Goal: Task Accomplishment & Management: Manage account settings

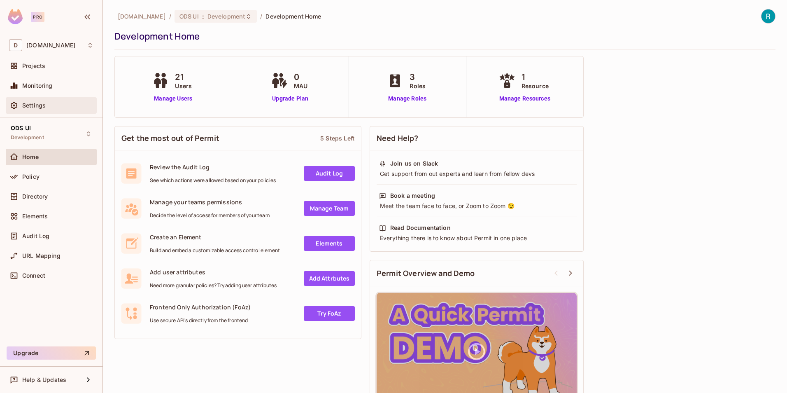
click at [43, 108] on span "Settings" at bounding box center [33, 105] width 23 height 7
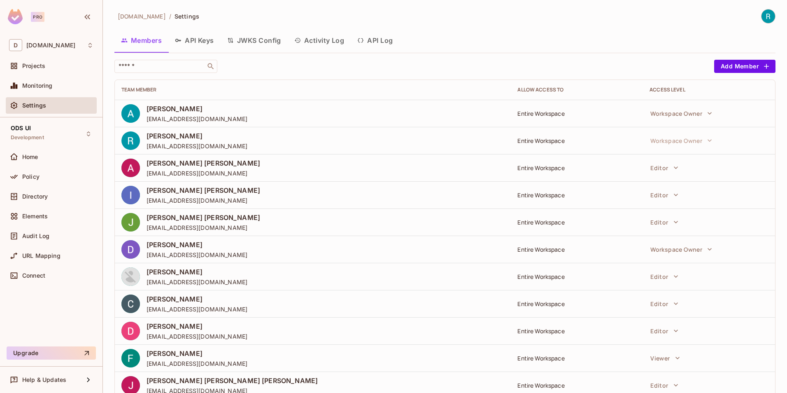
click at [260, 40] on button "JWKS Config" at bounding box center [254, 40] width 67 height 21
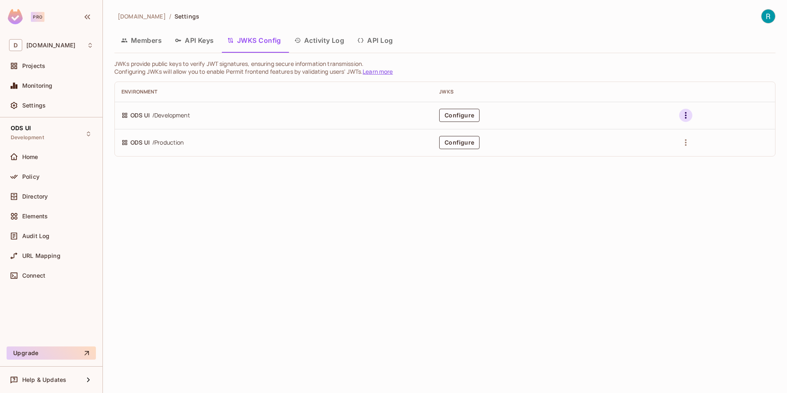
click at [688, 114] on icon "button" at bounding box center [686, 115] width 10 height 10
click at [688, 114] on div at bounding box center [393, 196] width 787 height 393
click at [473, 114] on button "Configure" at bounding box center [459, 115] width 40 height 13
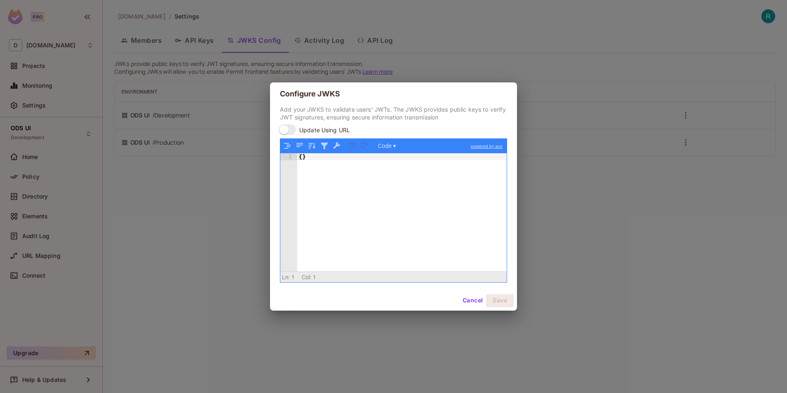
click at [473, 299] on button "Cancel" at bounding box center [472, 300] width 27 height 13
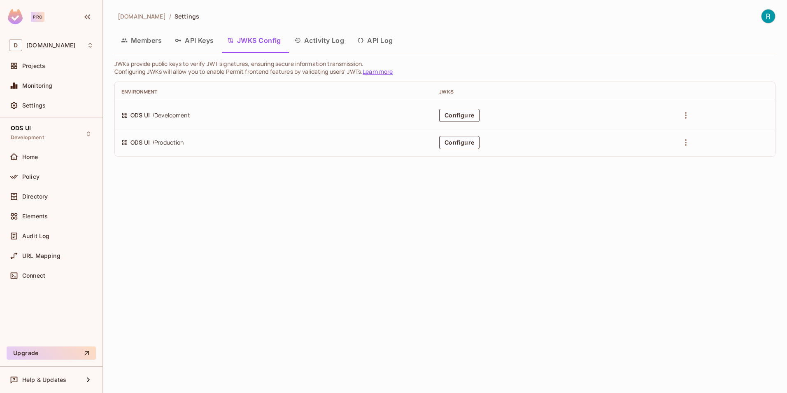
click at [372, 40] on button "API Log" at bounding box center [375, 40] width 49 height 21
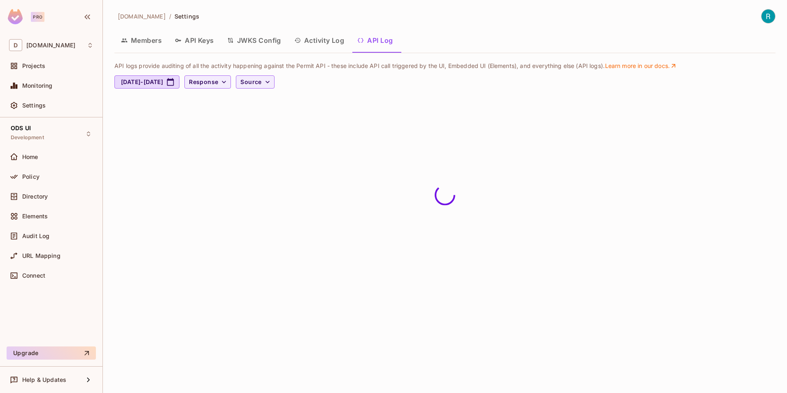
click at [328, 41] on button "Activity Log" at bounding box center [319, 40] width 63 height 21
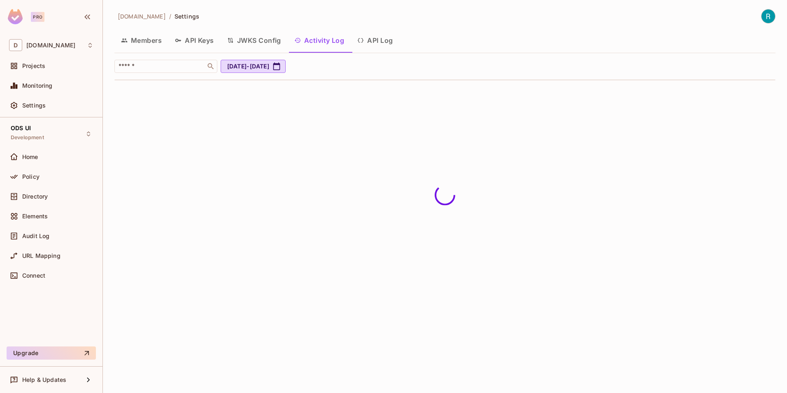
click at [265, 41] on button "JWKS Config" at bounding box center [254, 40] width 67 height 21
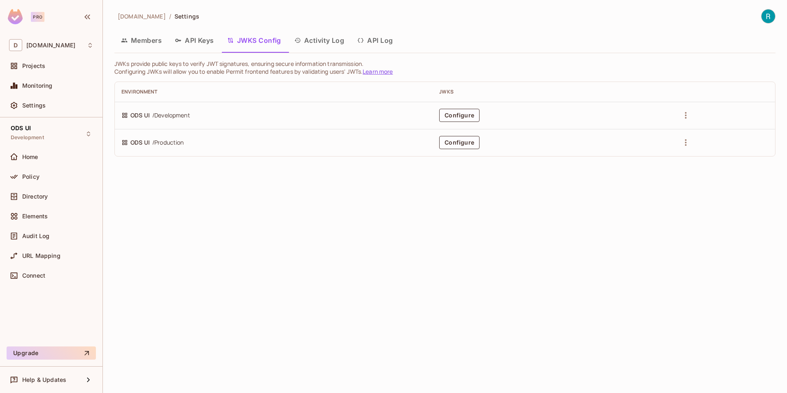
click at [192, 40] on button "API Keys" at bounding box center [194, 40] width 52 height 21
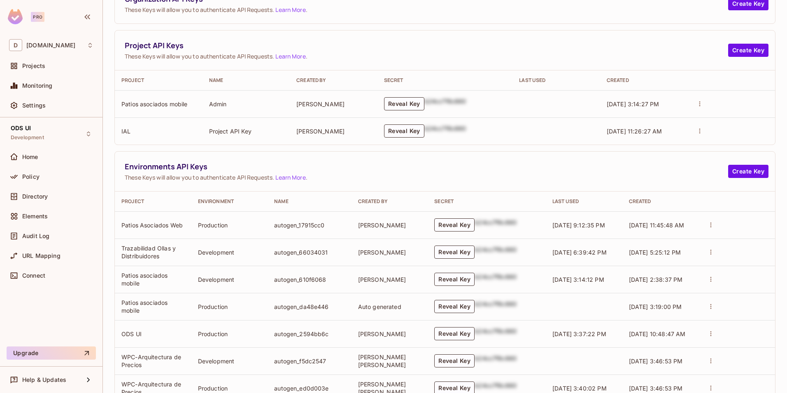
scroll to position [124, 0]
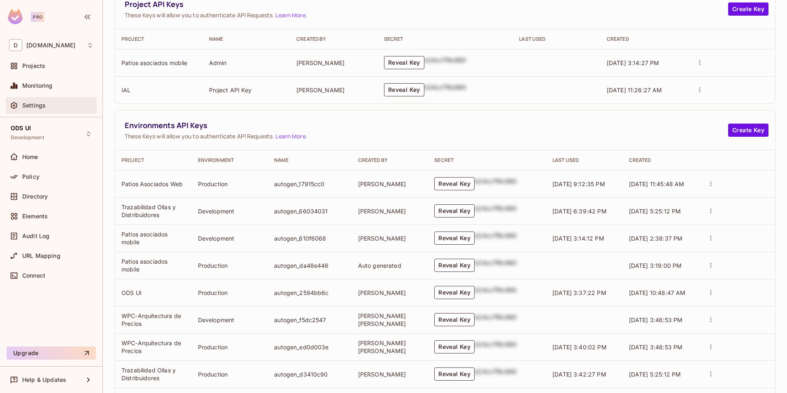
click at [33, 107] on span "Settings" at bounding box center [33, 105] width 23 height 7
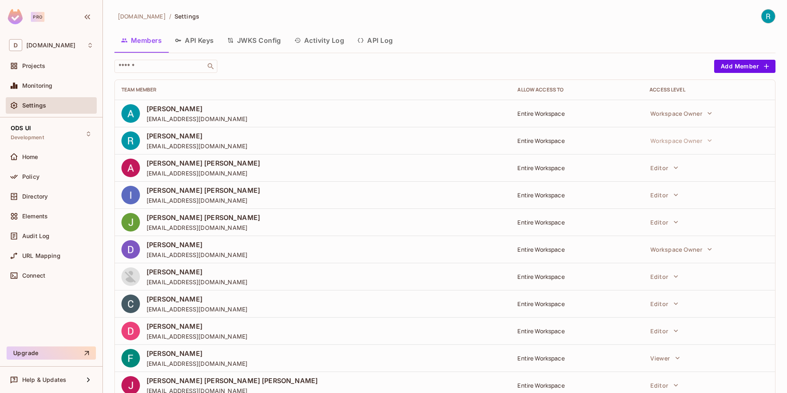
click at [197, 37] on button "API Keys" at bounding box center [194, 40] width 52 height 21
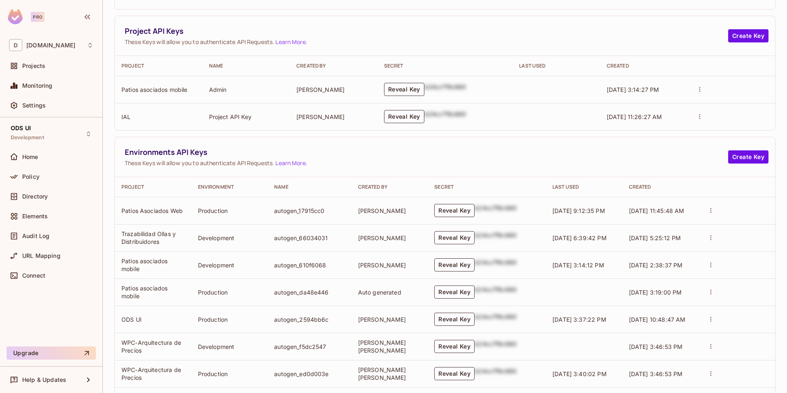
scroll to position [82, 0]
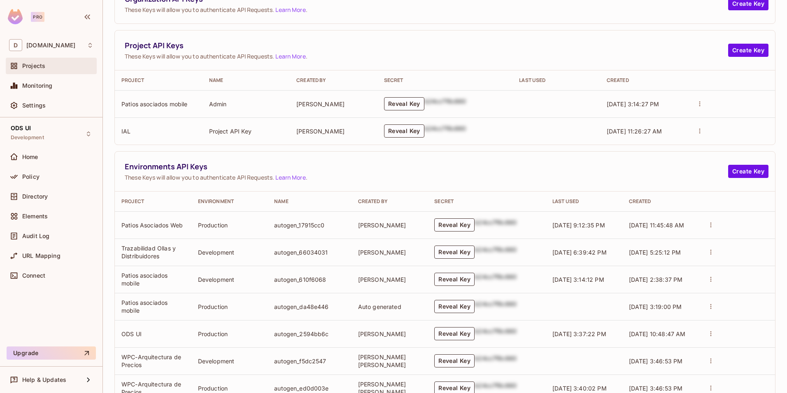
click at [38, 67] on span "Projects" at bounding box center [33, 66] width 23 height 7
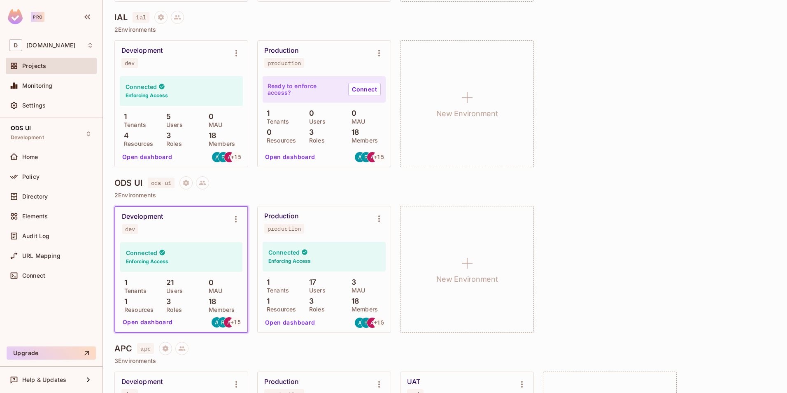
scroll to position [453, 0]
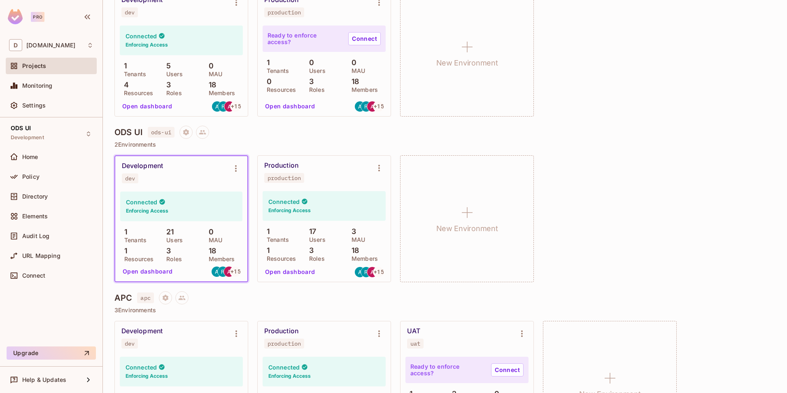
click at [154, 271] on button "Open dashboard" at bounding box center [147, 271] width 57 height 13
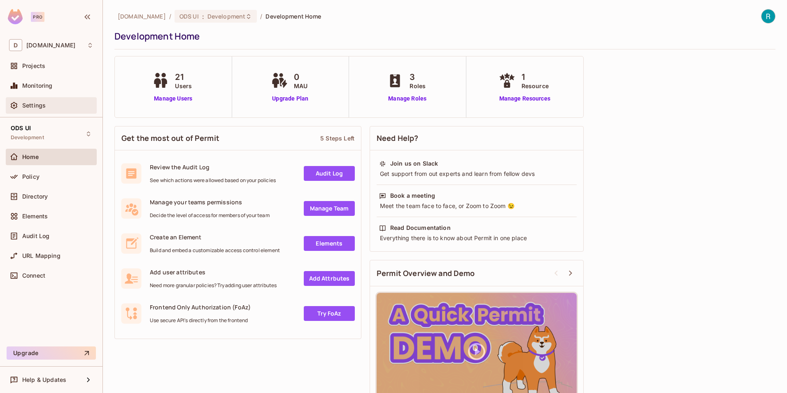
click at [35, 107] on span "Settings" at bounding box center [33, 105] width 23 height 7
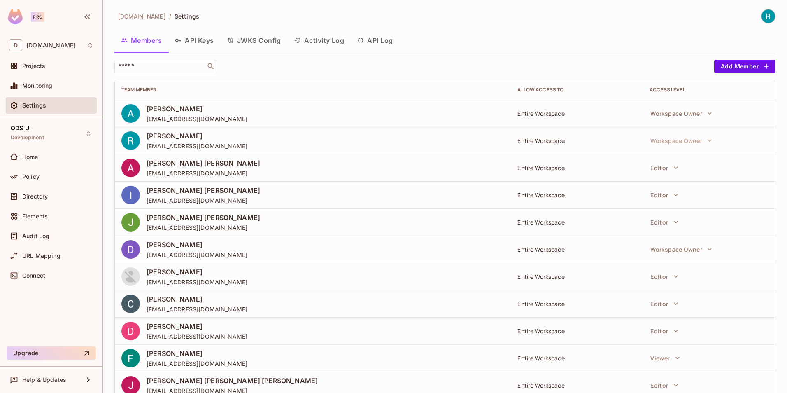
click at [200, 41] on button "API Keys" at bounding box center [194, 40] width 52 height 21
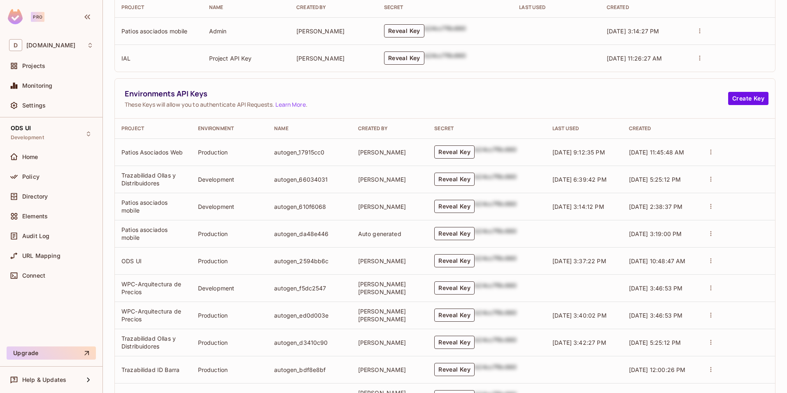
scroll to position [12, 0]
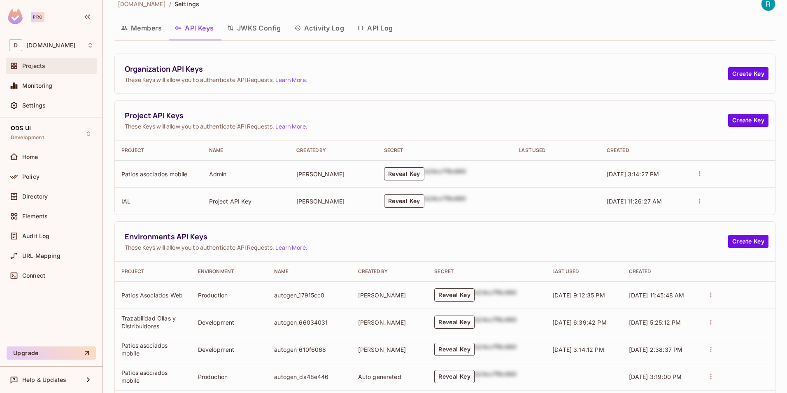
click at [34, 68] on span "Projects" at bounding box center [33, 66] width 23 height 7
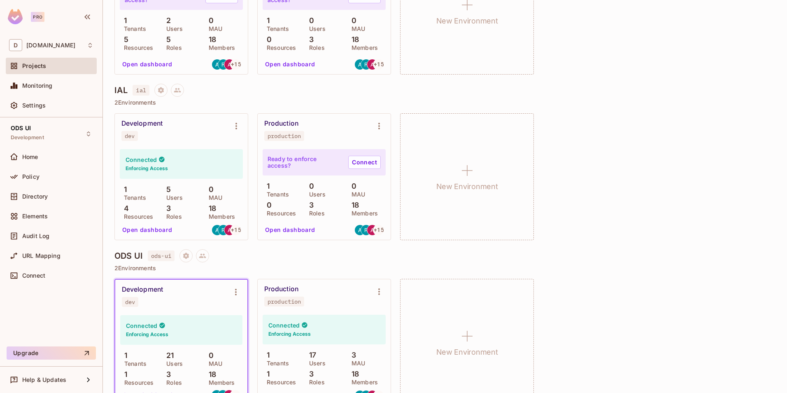
scroll to position [494, 0]
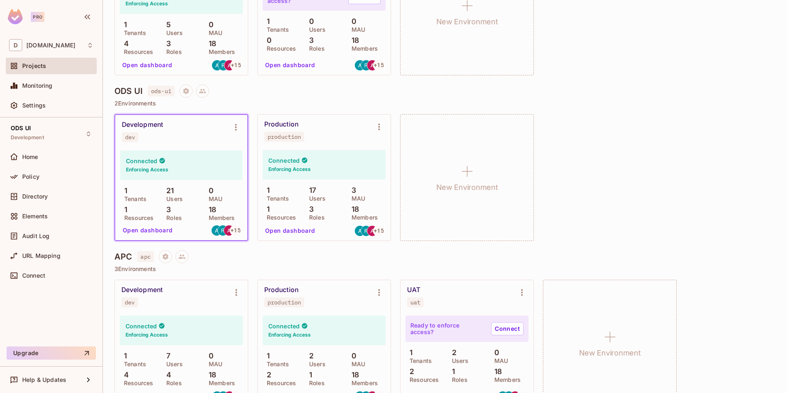
click at [141, 231] on button "Open dashboard" at bounding box center [147, 230] width 57 height 13
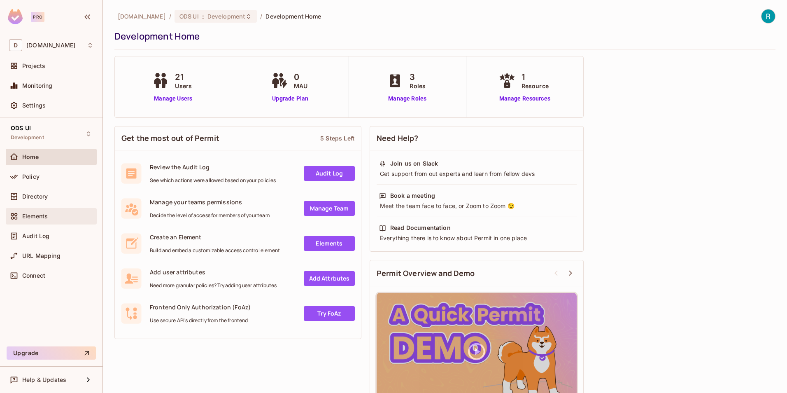
click at [42, 216] on span "Elements" at bounding box center [35, 216] width 26 height 7
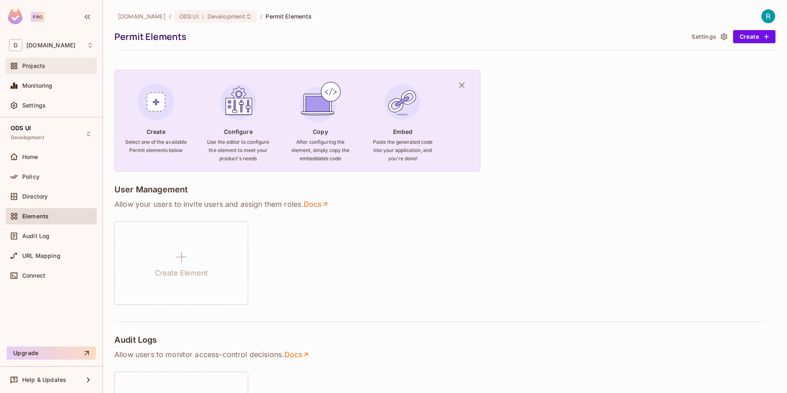
click at [39, 66] on span "Projects" at bounding box center [33, 66] width 23 height 7
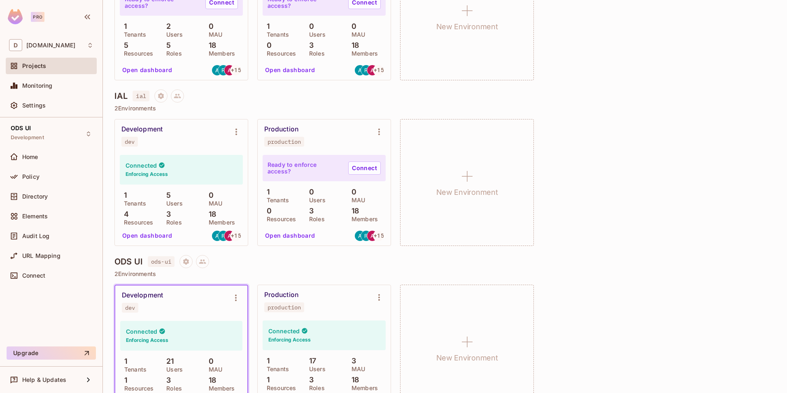
scroll to position [371, 0]
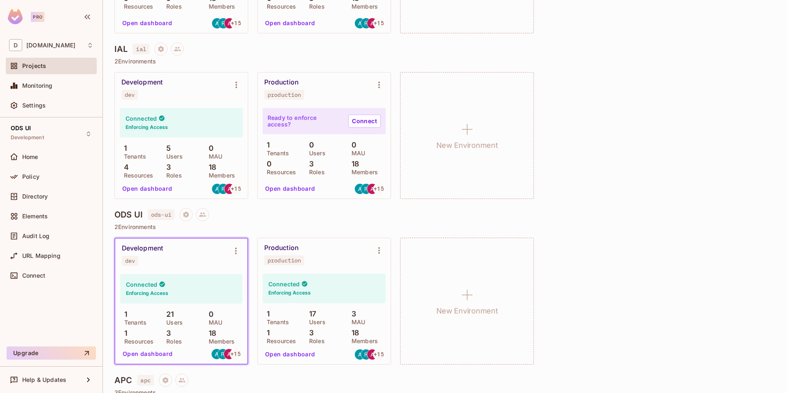
click at [147, 356] on button "Open dashboard" at bounding box center [147, 353] width 57 height 13
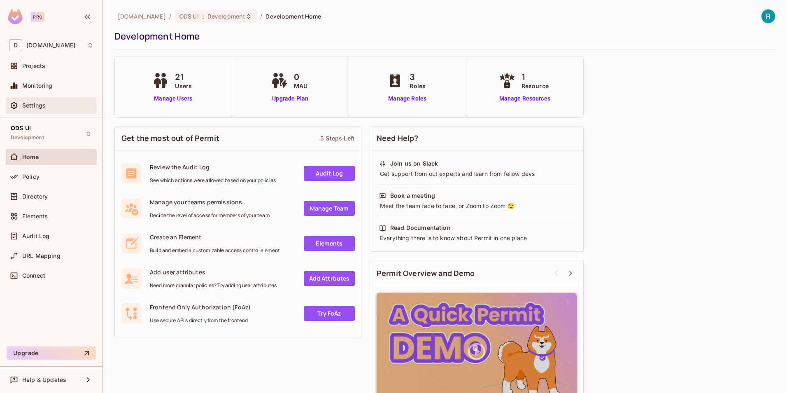
click at [53, 107] on div "Settings" at bounding box center [57, 105] width 71 height 7
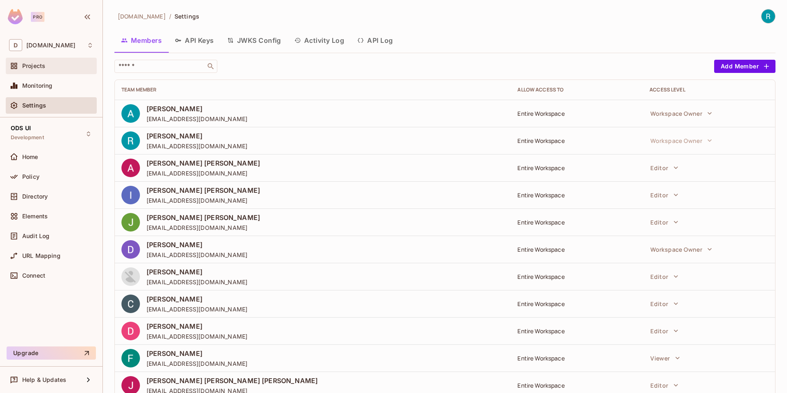
click at [38, 68] on span "Projects" at bounding box center [33, 66] width 23 height 7
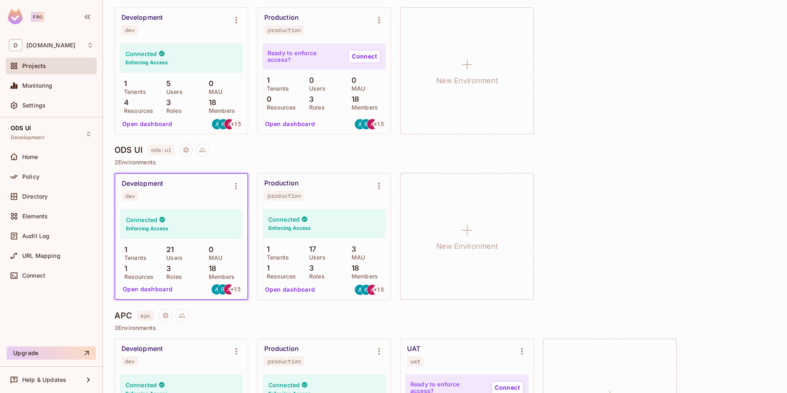
scroll to position [453, 0]
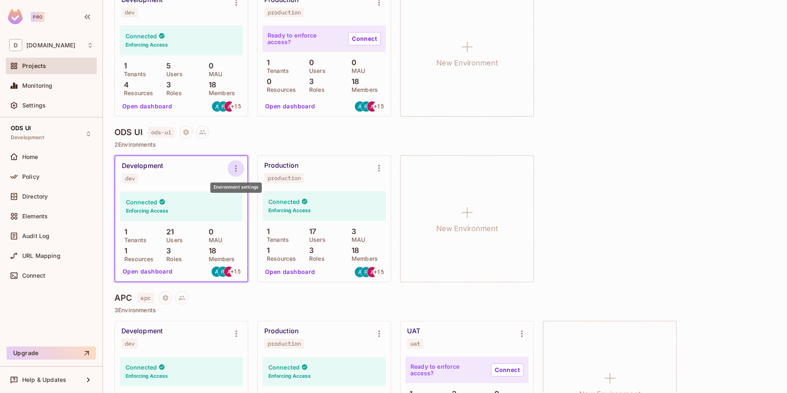
click at [238, 171] on icon "Environment settings" at bounding box center [236, 168] width 10 height 10
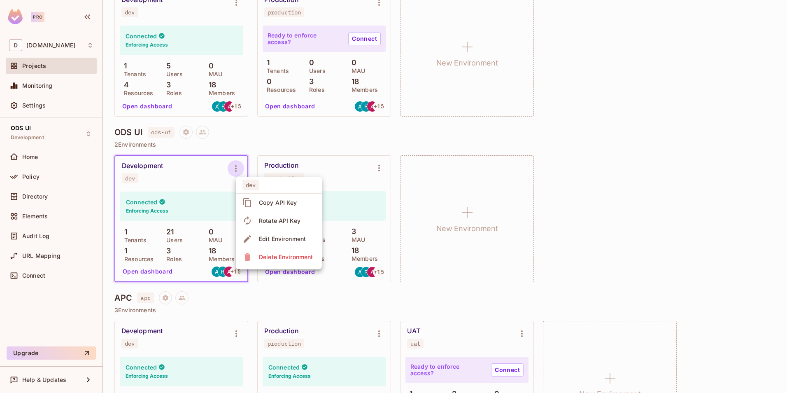
click at [278, 239] on div "Edit Environment" at bounding box center [282, 239] width 47 height 8
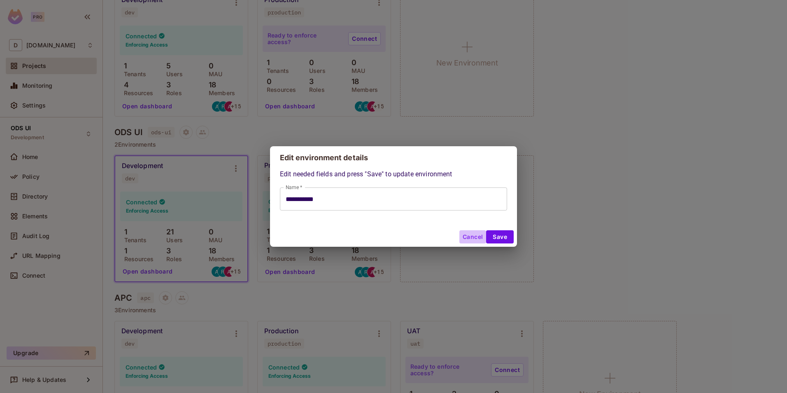
click at [469, 236] on button "Cancel" at bounding box center [472, 236] width 27 height 13
type input "**********"
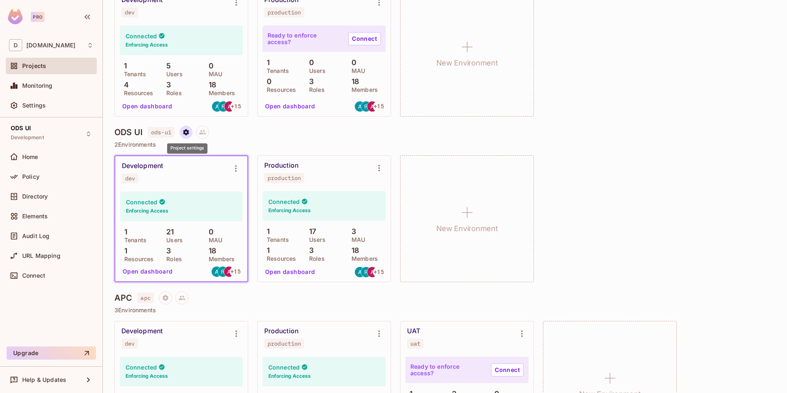
click at [183, 133] on button "Project settings" at bounding box center [186, 132] width 13 height 13
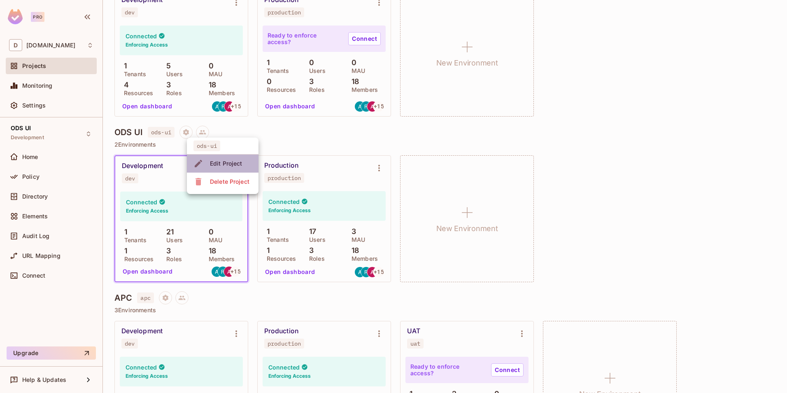
click at [238, 167] on div "Edit Project" at bounding box center [226, 163] width 33 height 8
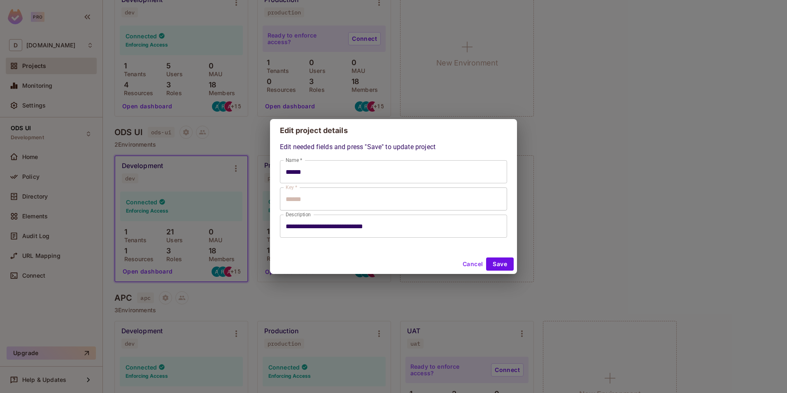
click at [468, 264] on button "Cancel" at bounding box center [472, 263] width 27 height 13
type input "******"
type input "**********"
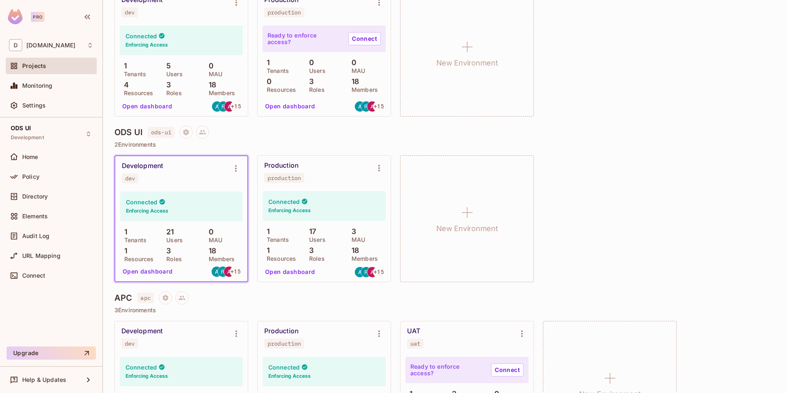
click at [326, 167] on div "Production production" at bounding box center [317, 171] width 107 height 21
click at [236, 168] on icon "Environment settings" at bounding box center [236, 168] width 10 height 10
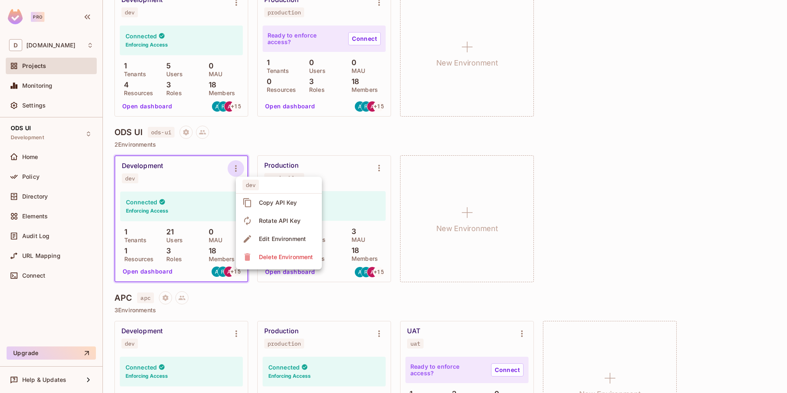
click at [283, 242] on div "Edit Environment" at bounding box center [282, 239] width 47 height 8
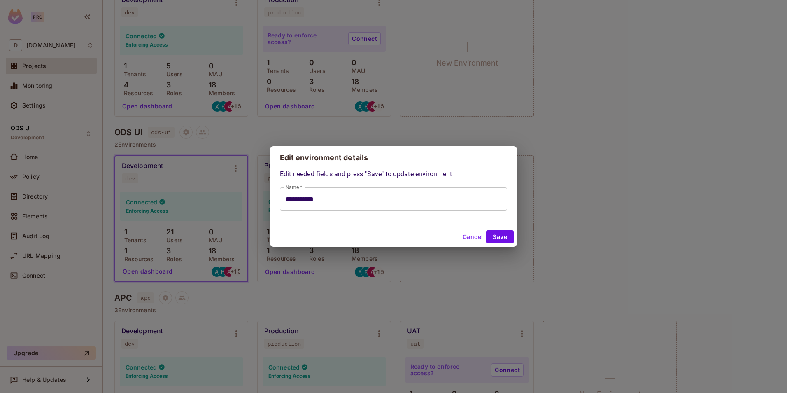
click at [466, 238] on button "Cancel" at bounding box center [472, 236] width 27 height 13
type input "**********"
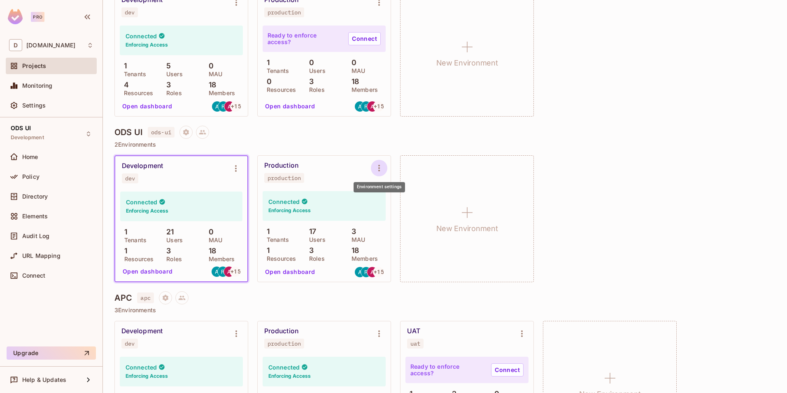
click at [378, 169] on icon "Environment settings" at bounding box center [379, 168] width 10 height 10
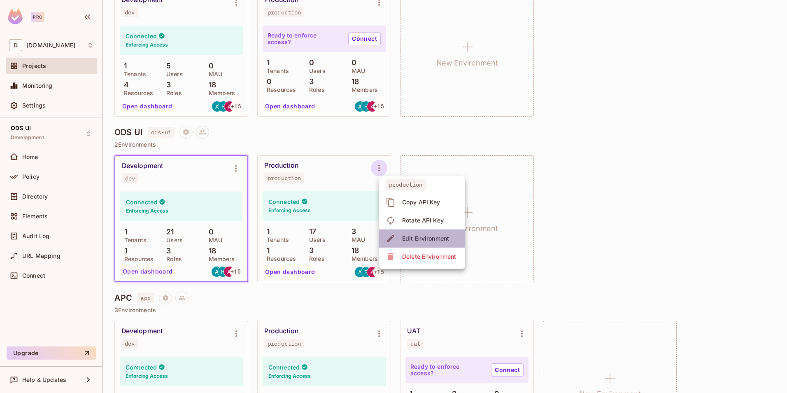
click at [416, 240] on div "Edit Environment" at bounding box center [425, 238] width 47 height 8
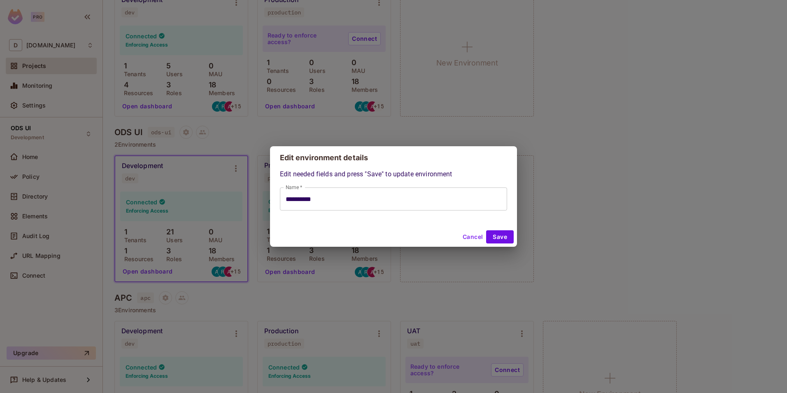
click at [474, 238] on button "Cancel" at bounding box center [472, 236] width 27 height 13
type input "**********"
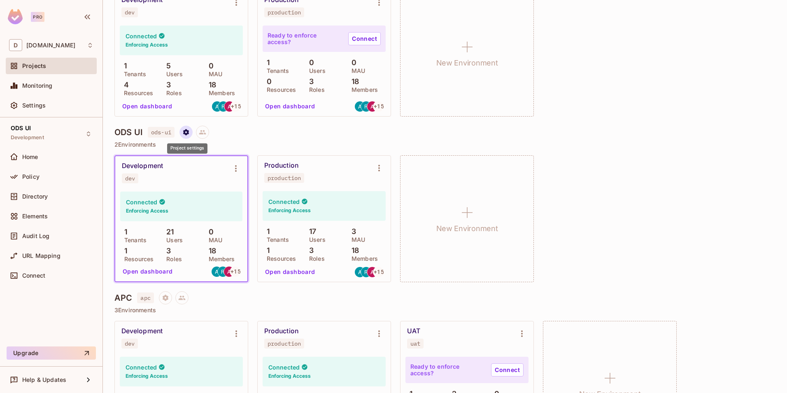
click at [185, 133] on icon "Project settings" at bounding box center [186, 132] width 6 height 6
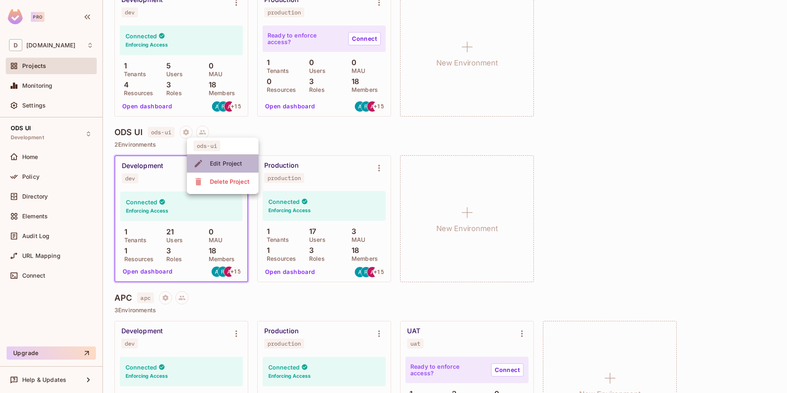
click at [218, 165] on div "Edit Project" at bounding box center [226, 163] width 33 height 8
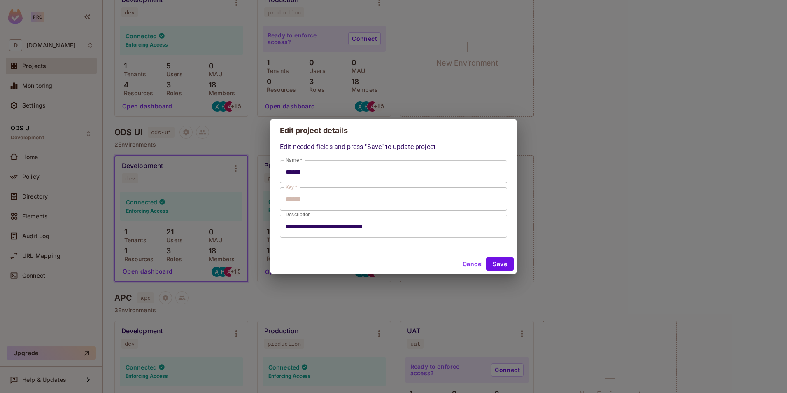
click at [466, 265] on button "Cancel" at bounding box center [472, 263] width 27 height 13
type input "******"
type input "**********"
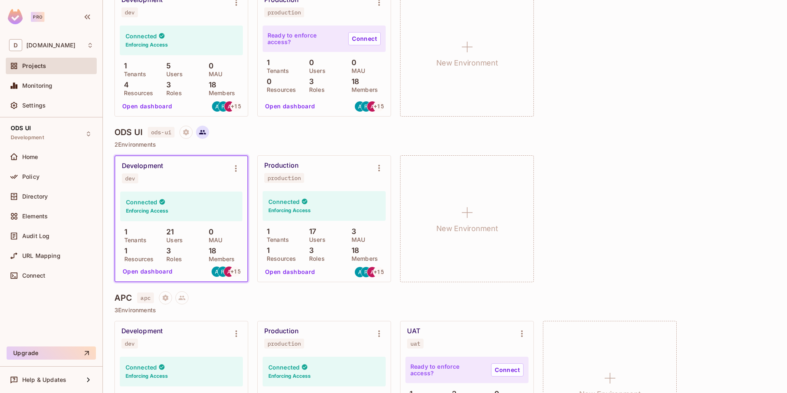
click at [202, 133] on icon at bounding box center [202, 132] width 7 height 5
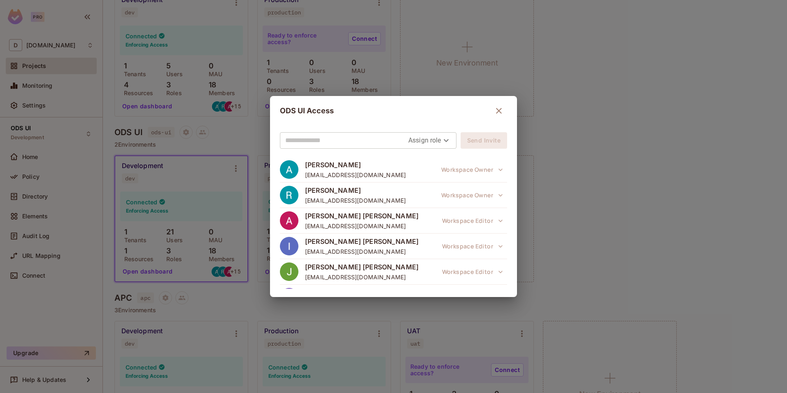
click at [496, 113] on icon "button" at bounding box center [499, 111] width 6 height 6
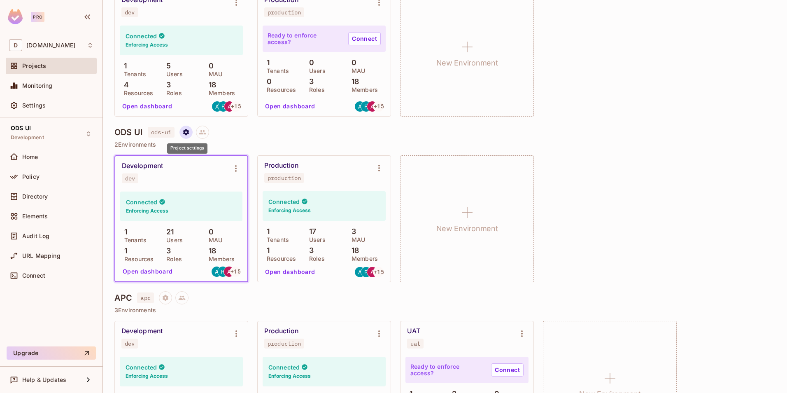
click at [187, 132] on icon "Project settings" at bounding box center [185, 131] width 7 height 7
click at [214, 164] on div "Edit Project" at bounding box center [226, 163] width 33 height 8
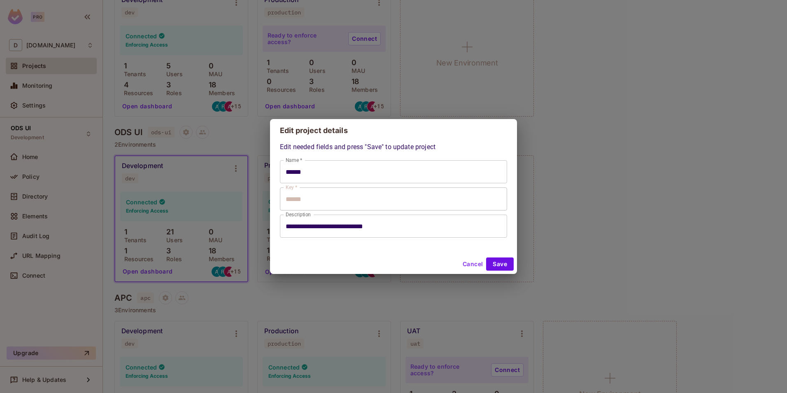
click at [472, 266] on button "Cancel" at bounding box center [472, 263] width 27 height 13
type input "******"
type input "**********"
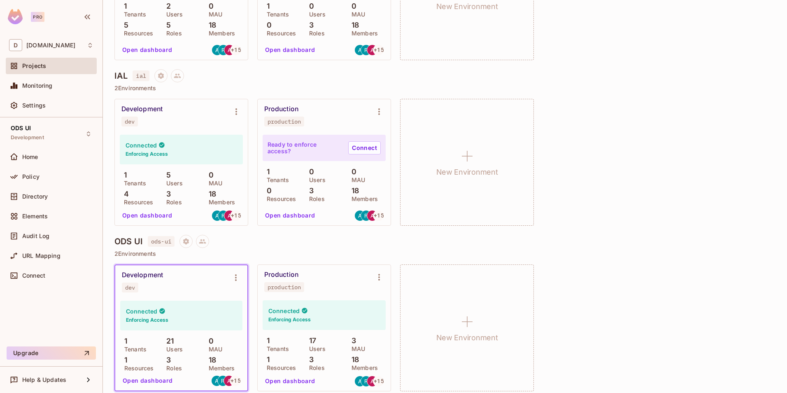
scroll to position [480, 0]
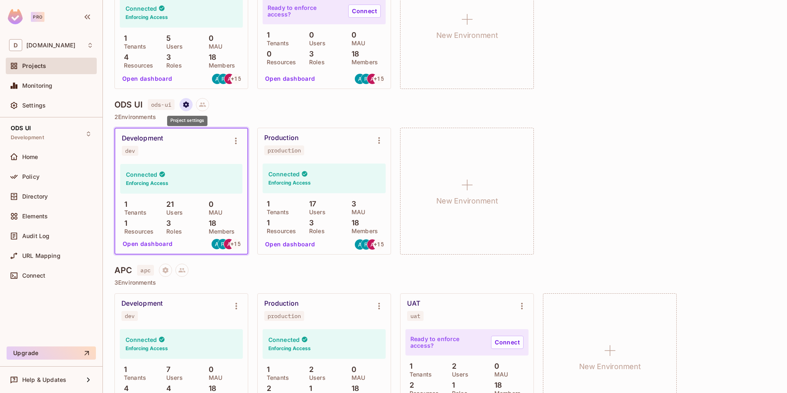
click at [187, 104] on icon "Project settings" at bounding box center [185, 104] width 7 height 7
click at [209, 137] on span "Edit Project" at bounding box center [226, 135] width 37 height 13
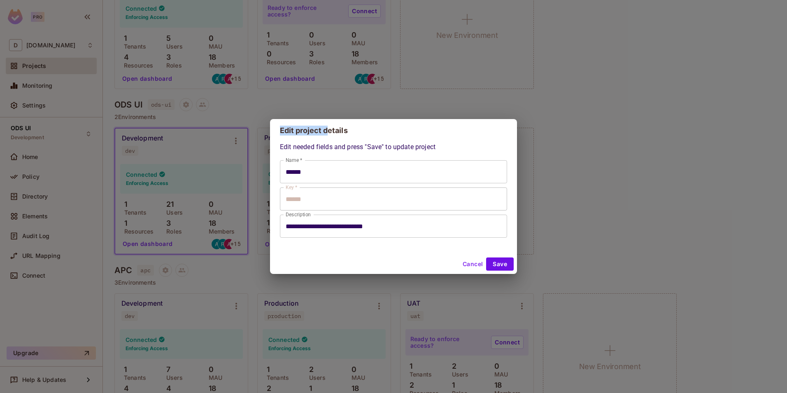
drag, startPoint x: 326, startPoint y: 131, endPoint x: 240, endPoint y: 120, distance: 87.1
click at [240, 120] on div "**********" at bounding box center [393, 196] width 787 height 393
click at [336, 131] on h2 "Edit project details" at bounding box center [393, 130] width 247 height 23
click at [469, 264] on button "Cancel" at bounding box center [472, 263] width 27 height 13
type input "******"
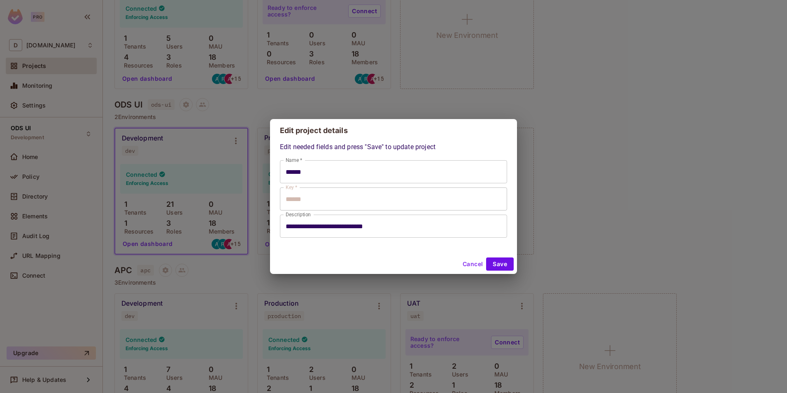
type input "******"
type input "**********"
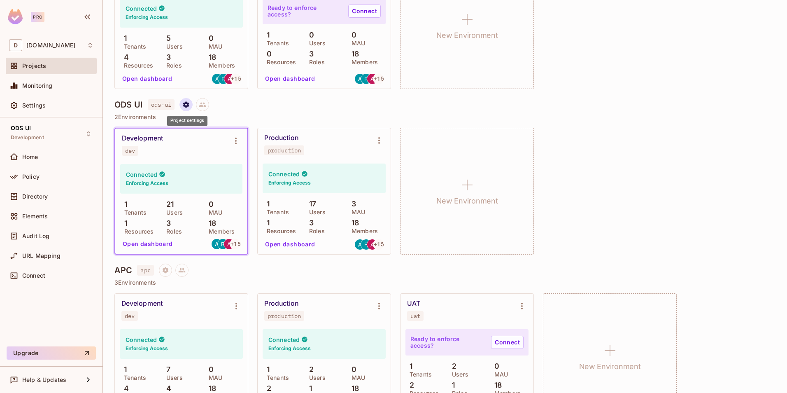
click at [184, 105] on icon "Project settings" at bounding box center [186, 104] width 6 height 6
drag, startPoint x: 168, startPoint y: 117, endPoint x: 163, endPoint y: 100, distance: 18.5
click at [168, 117] on div at bounding box center [393, 196] width 787 height 393
click at [163, 104] on span "ods-ui" at bounding box center [161, 104] width 27 height 11
click at [187, 108] on button "Project settings" at bounding box center [186, 104] width 13 height 13
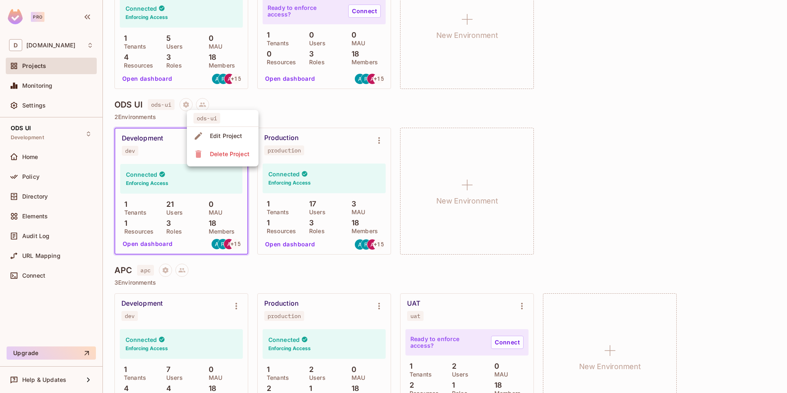
click at [720, 143] on div at bounding box center [393, 196] width 787 height 393
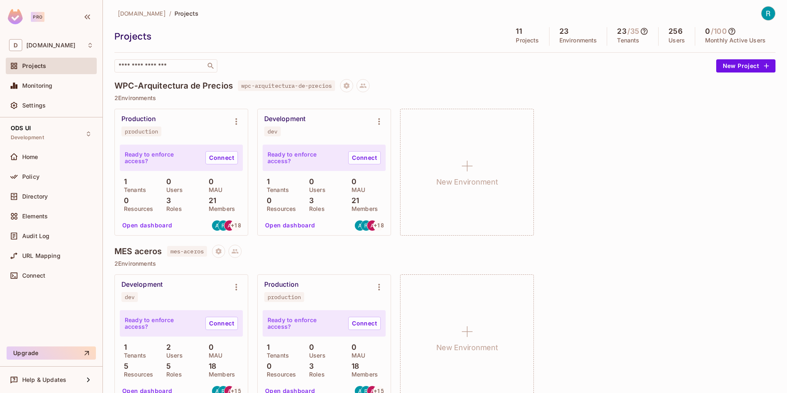
scroll to position [0, 0]
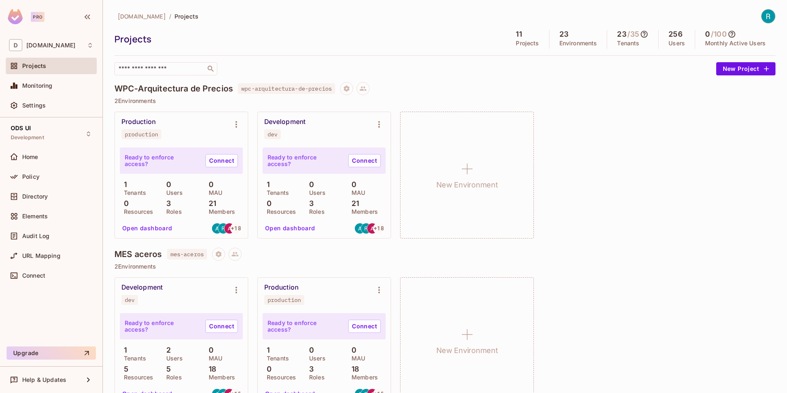
click at [763, 17] on img at bounding box center [769, 16] width 14 height 14
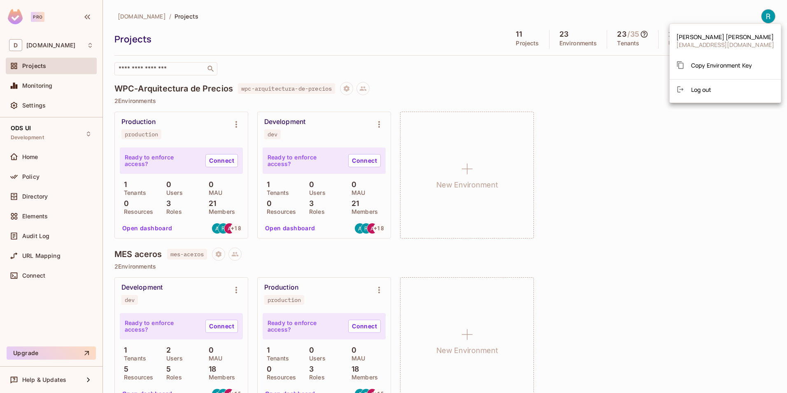
click at [748, 169] on div at bounding box center [393, 196] width 787 height 393
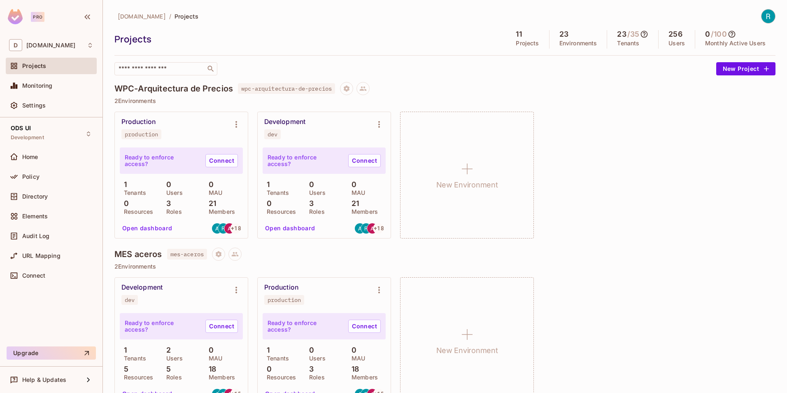
click at [762, 16] on img at bounding box center [769, 16] width 14 height 14
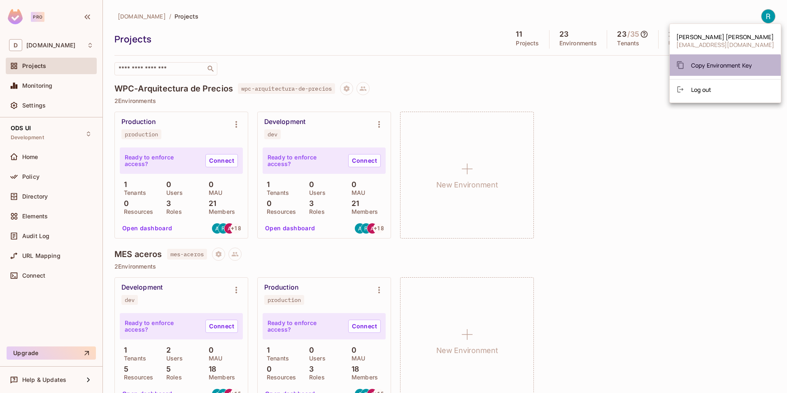
click at [717, 66] on span "Copy Environment Key" at bounding box center [721, 65] width 61 height 8
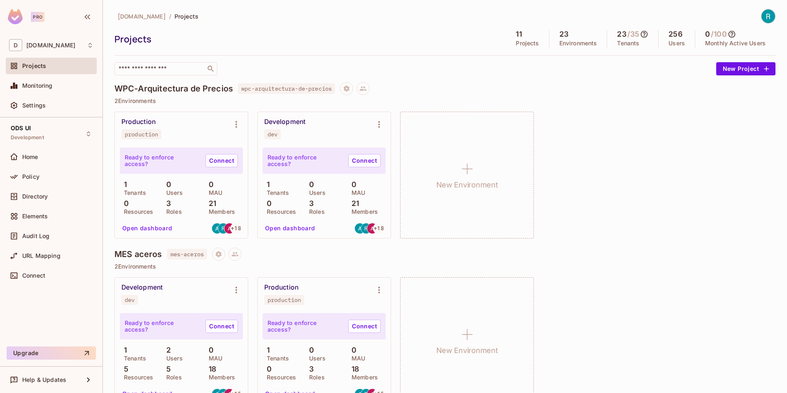
click at [641, 33] on icon at bounding box center [644, 34] width 7 height 7
click at [638, 33] on div at bounding box center [393, 196] width 787 height 393
click at [640, 34] on icon at bounding box center [644, 34] width 8 height 8
click at [638, 34] on div at bounding box center [393, 196] width 787 height 393
click at [702, 168] on div "Production production Ready to enforce access? Connect 1 Tenants 0 Users 0 MAU …" at bounding box center [444, 175] width 661 height 127
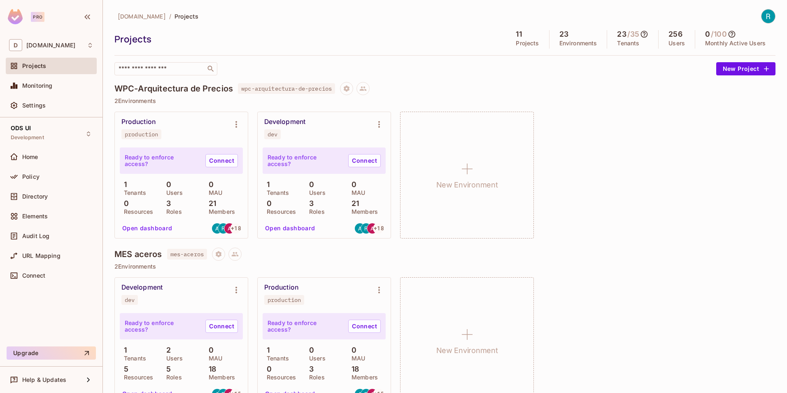
click at [728, 32] on icon at bounding box center [732, 34] width 8 height 8
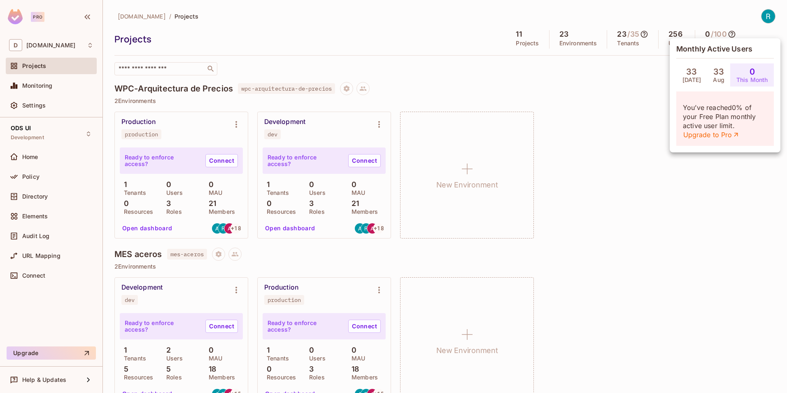
click at [653, 207] on div at bounding box center [393, 196] width 787 height 393
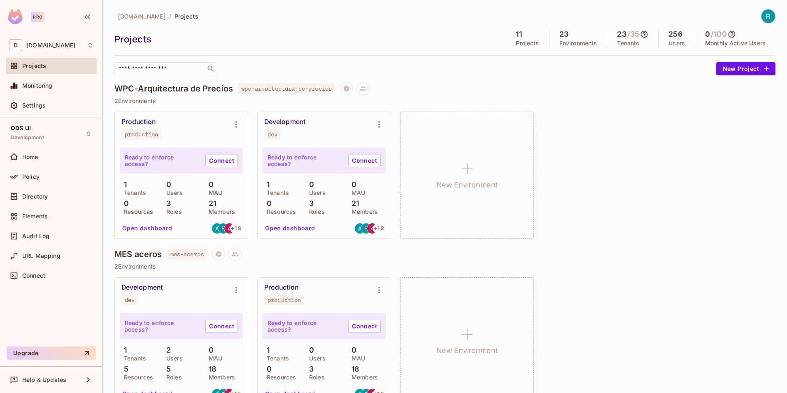
click at [604, 204] on div "Production production Ready to enforce access? Connect 1 Tenants 0 Users 0 MAU …" at bounding box center [444, 175] width 661 height 127
click at [728, 33] on icon at bounding box center [732, 34] width 8 height 8
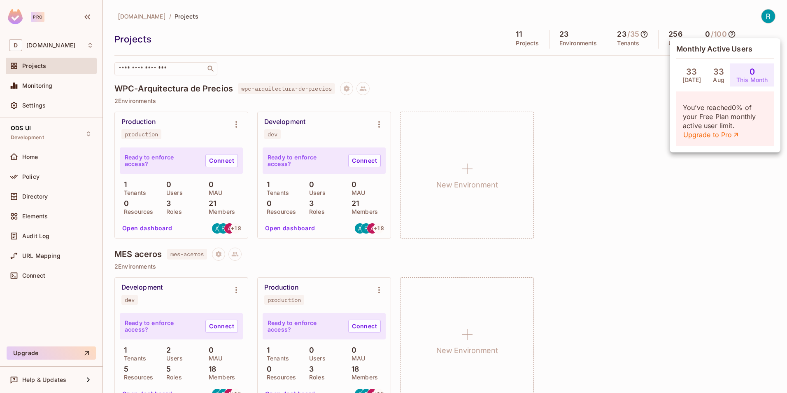
click at [726, 33] on div at bounding box center [393, 196] width 787 height 393
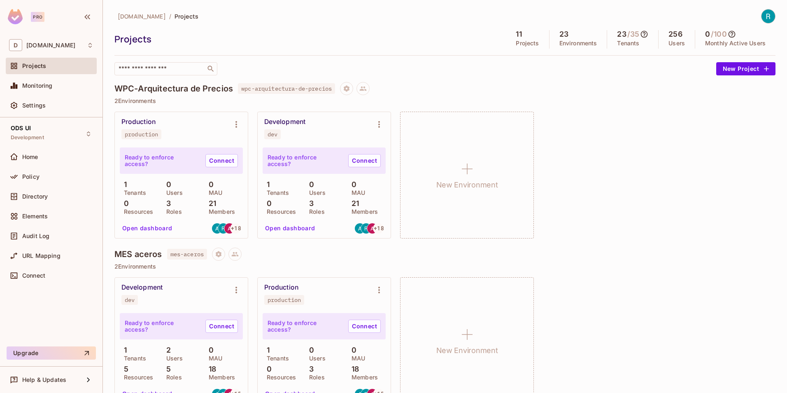
click at [655, 278] on div "Development dev Ready to enforce access? Connect 1 Tenants 2 Users 0 MAU 5 Reso…" at bounding box center [444, 340] width 661 height 127
click at [763, 16] on img at bounding box center [769, 16] width 14 height 14
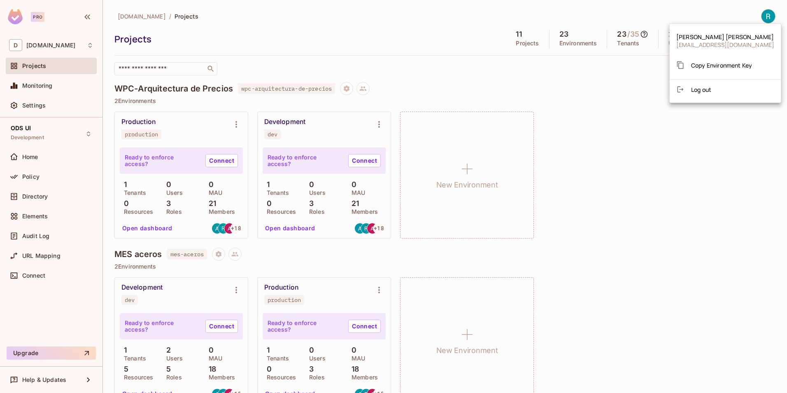
click at [702, 94] on li "Log out" at bounding box center [725, 89] width 111 height 13
